Goal: Transaction & Acquisition: Purchase product/service

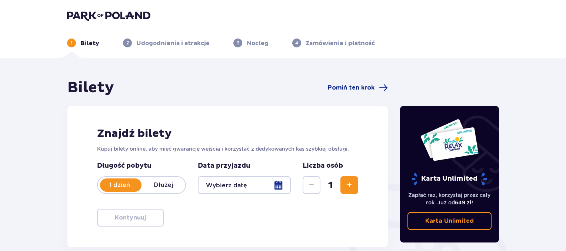
click at [354, 183] on button "Zwiększ" at bounding box center [349, 185] width 18 height 18
click at [279, 185] on div at bounding box center [244, 185] width 93 height 18
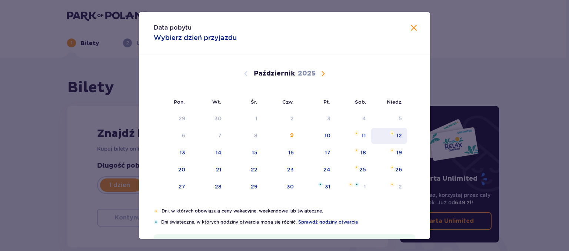
click at [397, 136] on div "12" at bounding box center [399, 135] width 6 height 7
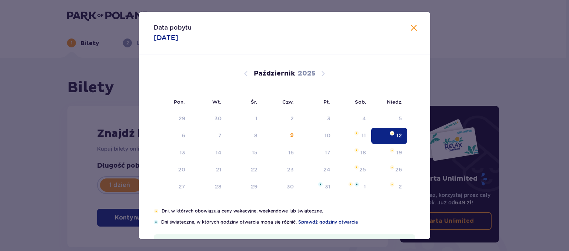
type input "[DATE]"
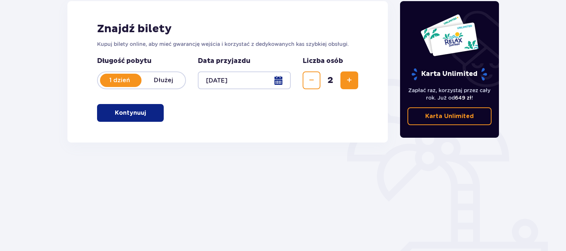
scroll to position [111, 0]
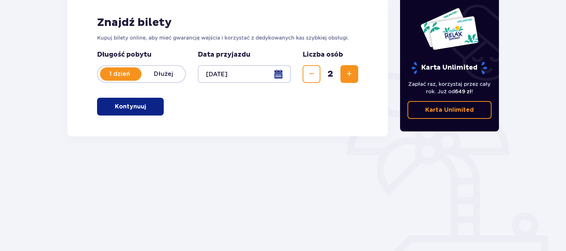
click at [150, 111] on button "Kontynuuj" at bounding box center [130, 107] width 67 height 18
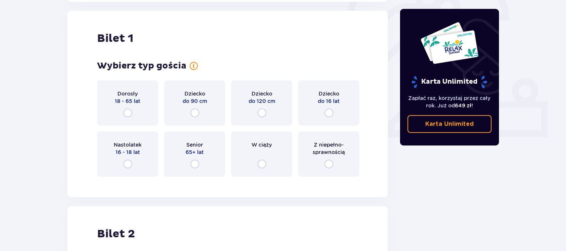
scroll to position [247, 0]
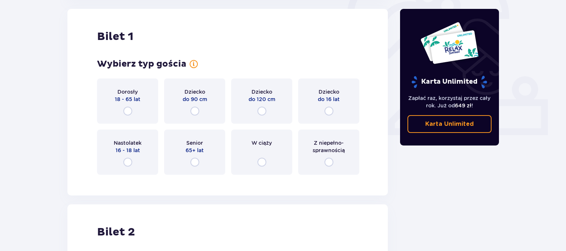
click at [125, 110] on input "radio" at bounding box center [127, 111] width 9 height 9
radio input "true"
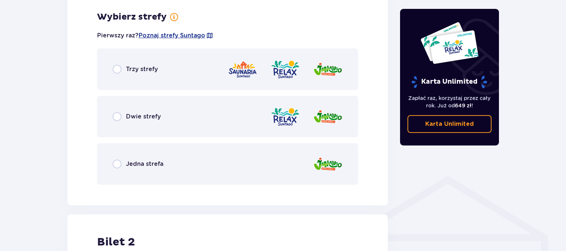
scroll to position [428, 0]
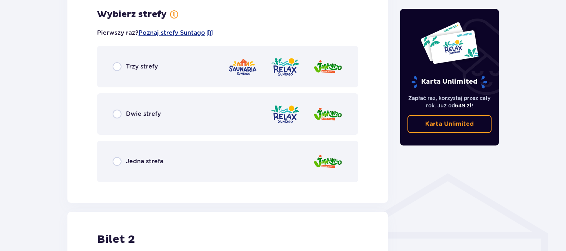
click at [115, 114] on input "radio" at bounding box center [117, 114] width 9 height 9
radio input "true"
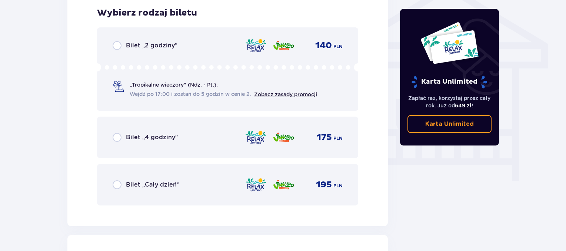
scroll to position [618, 0]
click at [118, 183] on input "radio" at bounding box center [117, 184] width 9 height 9
radio input "true"
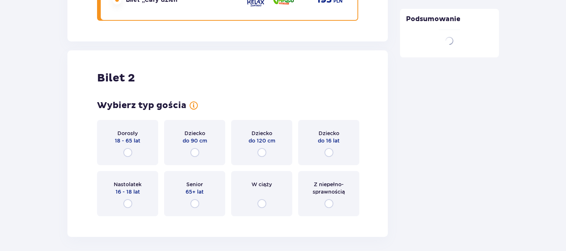
scroll to position [843, 0]
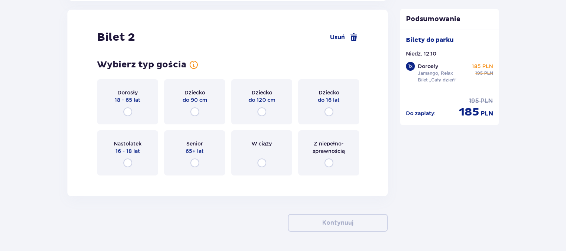
click at [126, 114] on input "radio" at bounding box center [127, 111] width 9 height 9
radio input "true"
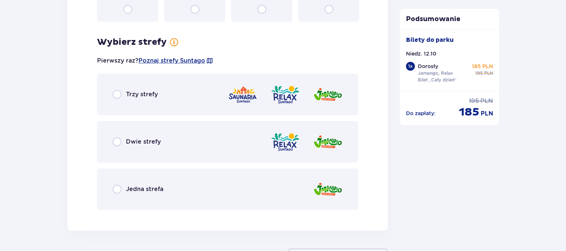
scroll to position [1024, 0]
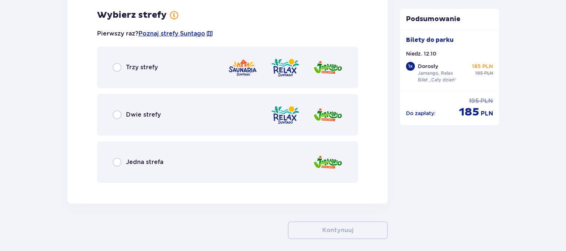
click at [129, 113] on span "Dwie strefy" at bounding box center [143, 115] width 35 height 8
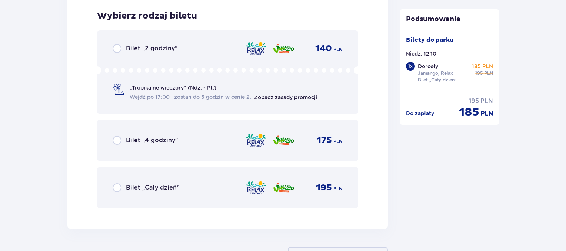
scroll to position [1212, 0]
click at [141, 183] on span "Bilet „Cały dzień”" at bounding box center [152, 187] width 53 height 8
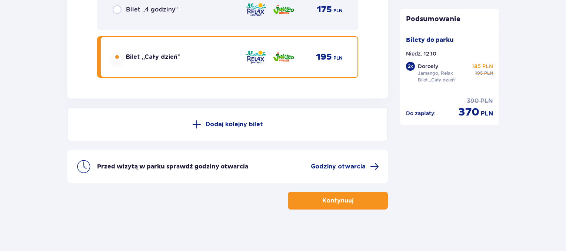
scroll to position [1344, 0]
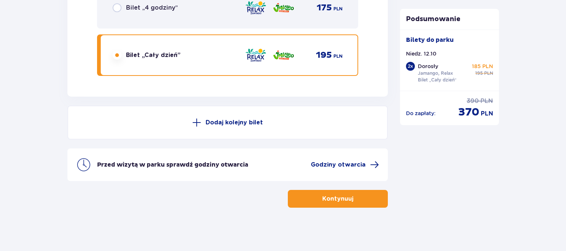
click at [329, 196] on p "Kontynuuj" at bounding box center [337, 199] width 31 height 8
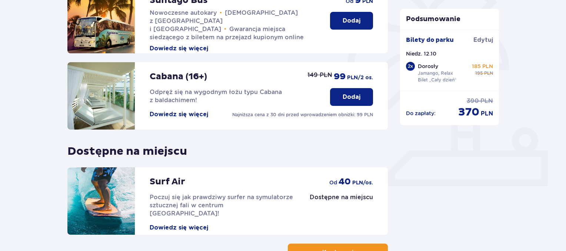
scroll to position [251, 0]
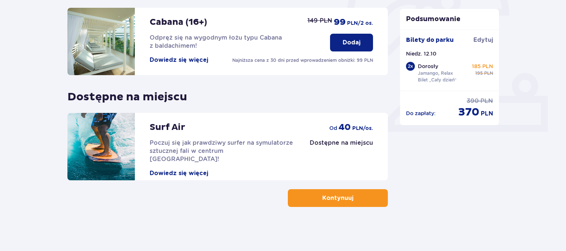
click at [333, 199] on p "Kontynuuj" at bounding box center [337, 198] width 31 height 8
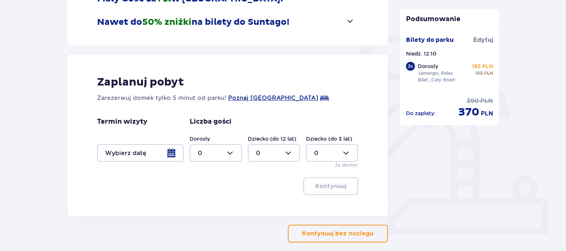
scroll to position [184, 0]
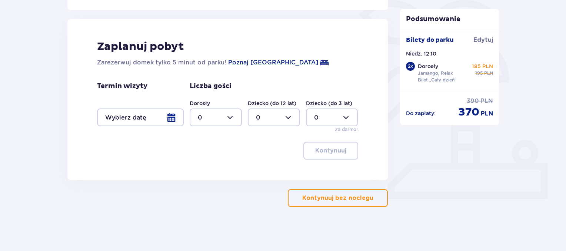
click at [332, 203] on button "Kontynuuj bez noclegu" at bounding box center [338, 198] width 100 height 18
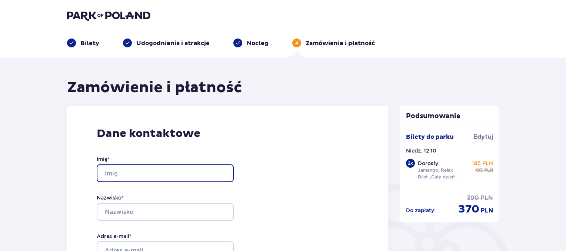
click at [151, 164] on input "Imię *" at bounding box center [165, 173] width 137 height 18
type input "[PERSON_NAME]"
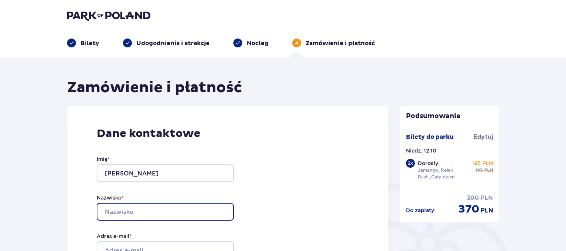
type input "[PERSON_NAME]"
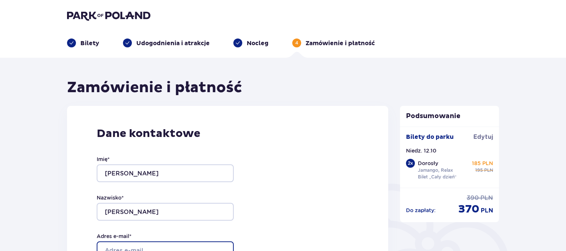
type input "[PERSON_NAME][EMAIL_ADDRESS][DOMAIN_NAME]"
type input "513482894"
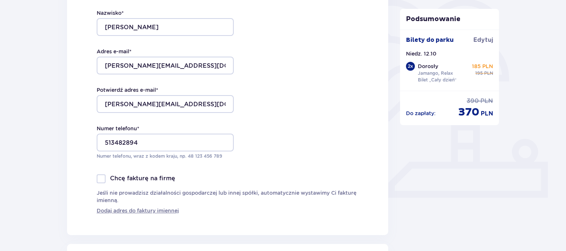
scroll to position [259, 0]
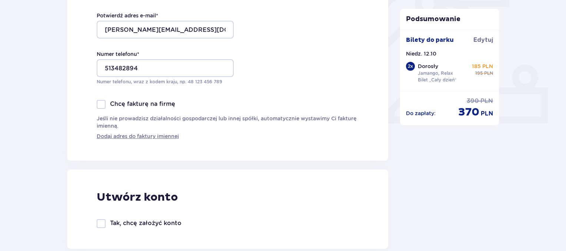
click at [103, 105] on div at bounding box center [101, 104] width 9 height 9
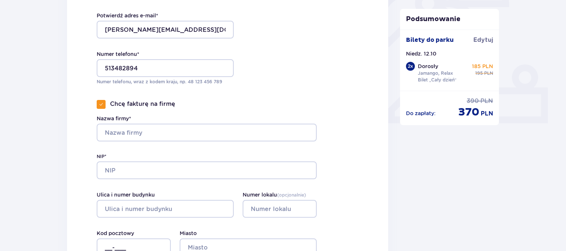
click at [103, 105] on div at bounding box center [101, 104] width 9 height 9
checkbox input "false"
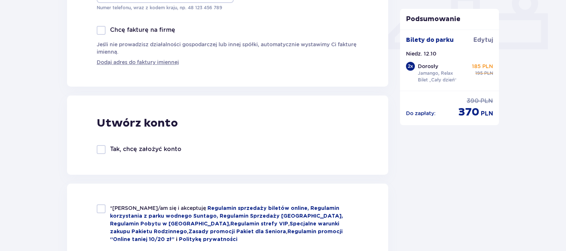
scroll to position [444, 0]
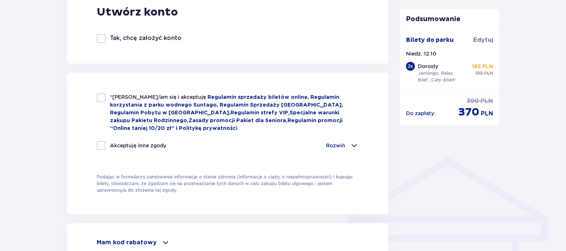
click at [101, 100] on div at bounding box center [101, 97] width 9 height 9
checkbox input "true"
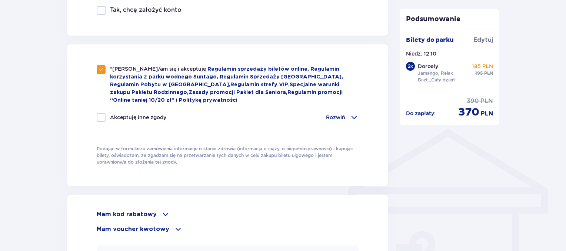
scroll to position [519, 0]
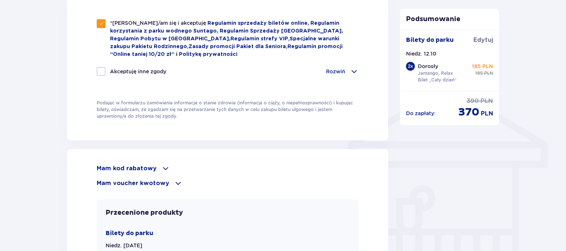
click at [350, 74] on span at bounding box center [354, 71] width 9 height 9
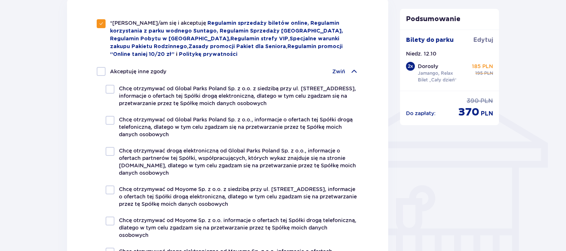
click at [353, 71] on span at bounding box center [354, 71] width 9 height 9
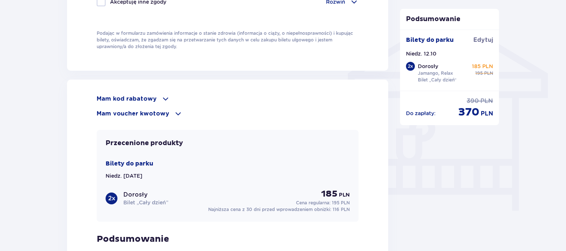
scroll to position [593, 0]
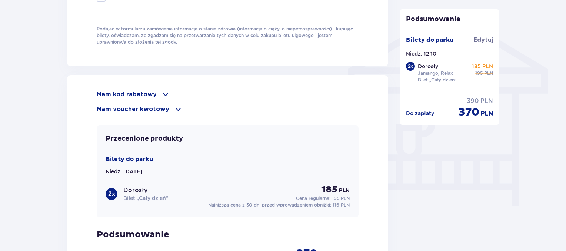
click at [156, 91] on div "Mam kod rabatowy" at bounding box center [228, 94] width 262 height 9
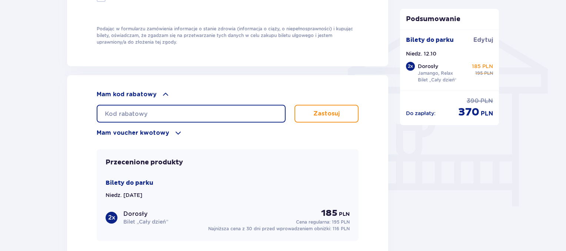
click at [155, 111] on input "text" at bounding box center [191, 114] width 189 height 18
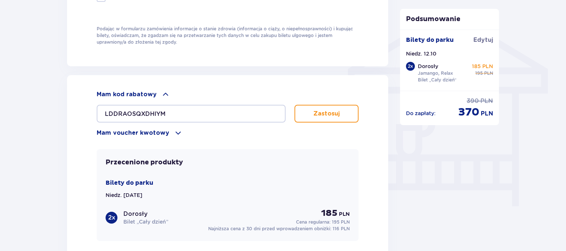
click at [336, 105] on button "Zastosuj" at bounding box center [326, 114] width 64 height 18
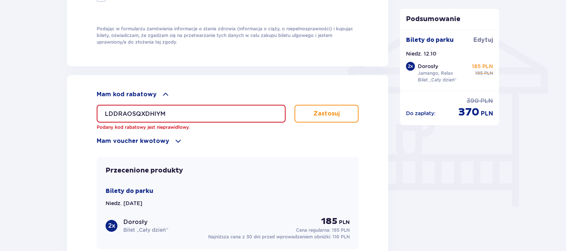
click at [130, 110] on input "LDDRAOSQXDHIYM" at bounding box center [191, 114] width 189 height 18
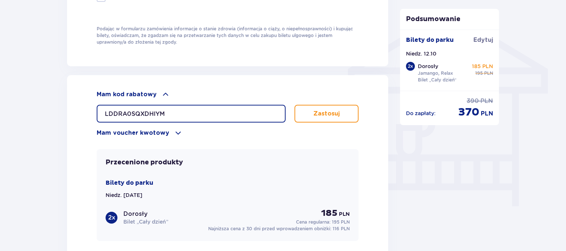
type input "LDDRA0SQXDHIYM"
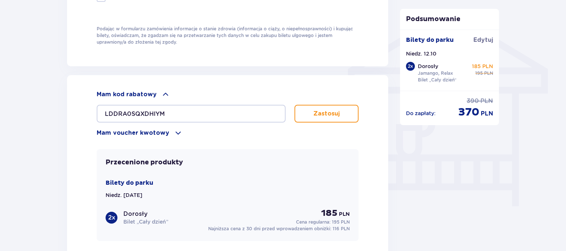
click at [354, 161] on div "Przecenione produkty Bilety do [GEOGRAPHIC_DATA]. [DATE] 2 x Dorosły Bilet „Cał…" at bounding box center [228, 195] width 262 height 92
click at [334, 117] on button "Zastosuj" at bounding box center [326, 114] width 64 height 18
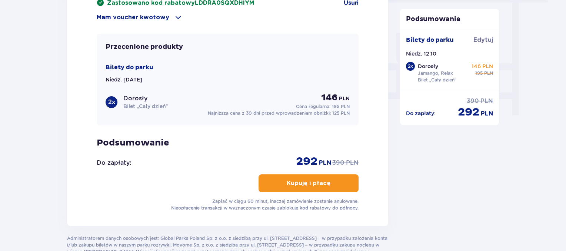
scroll to position [704, 0]
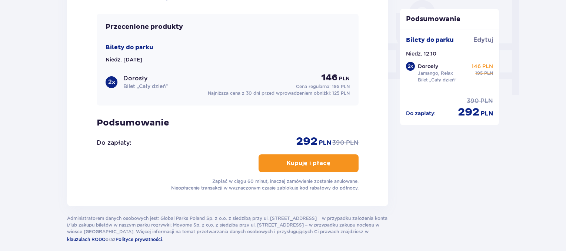
click at [322, 163] on p "Kupuję i płacę" at bounding box center [309, 163] width 44 height 8
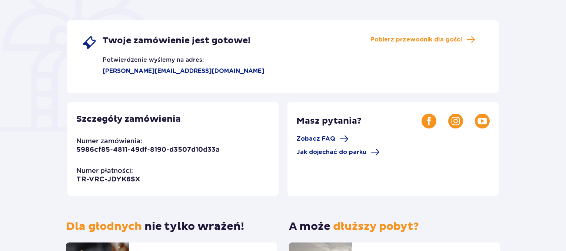
scroll to position [111, 0]
